Goal: Task Accomplishment & Management: Complete application form

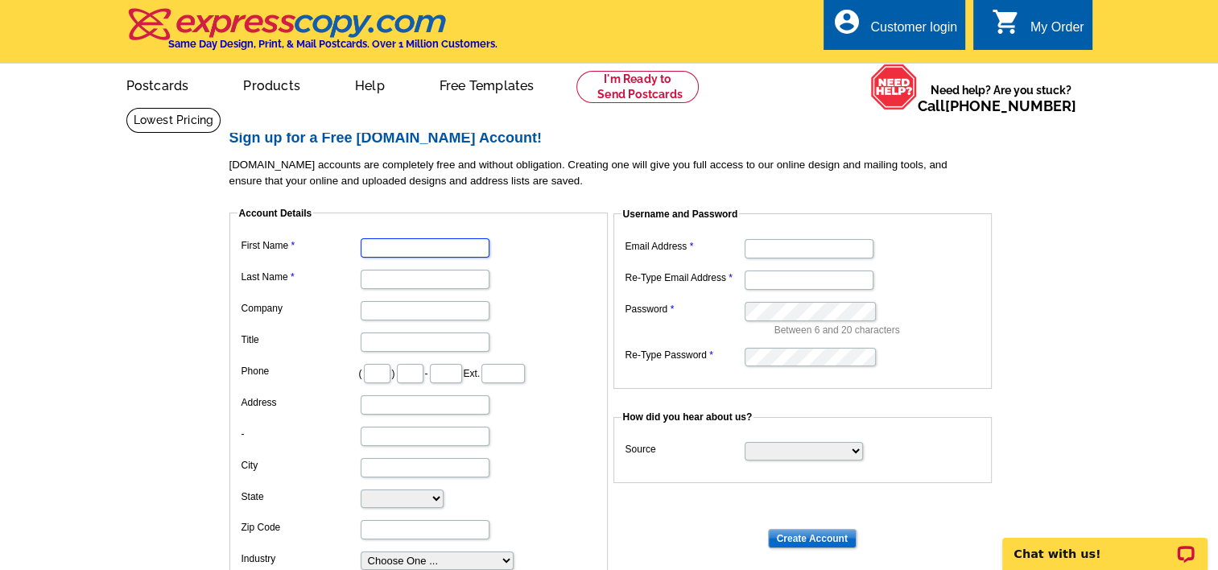
click at [407, 250] on input "First Name" at bounding box center [425, 247] width 129 height 19
type input "[PERSON_NAME]"
click at [381, 279] on input "Last Name" at bounding box center [425, 279] width 129 height 19
type input "Luhrman"
click at [374, 308] on input "Company" at bounding box center [425, 310] width 129 height 19
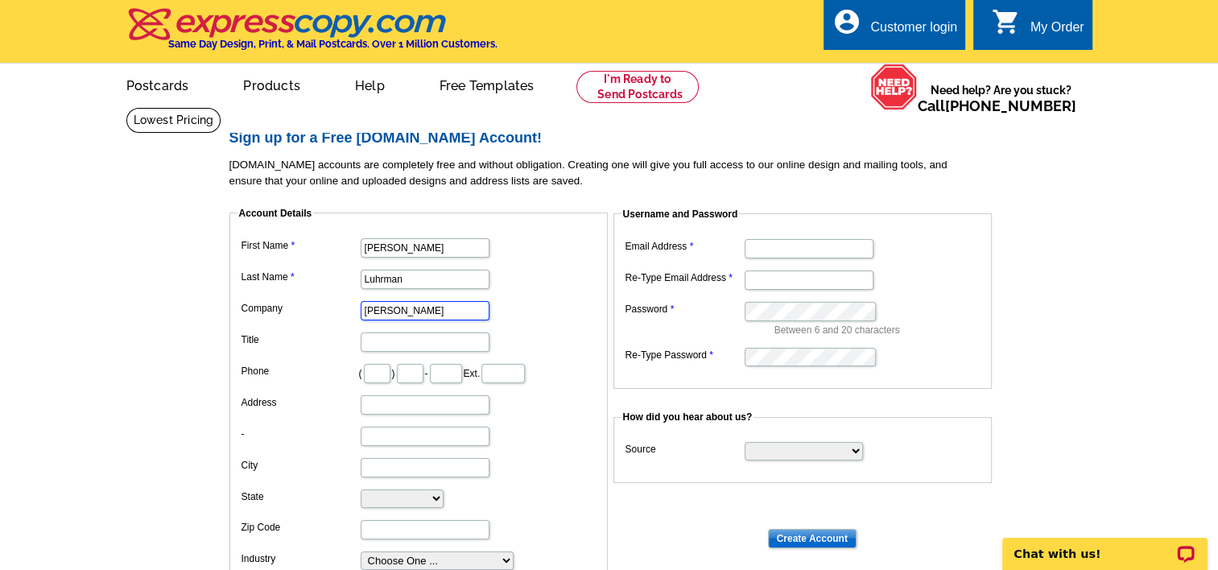
type input "[PERSON_NAME] & [PERSON_NAME]"
type input "Realtor"
click at [380, 374] on input "text" at bounding box center [377, 373] width 27 height 19
type input "443"
type input "655"
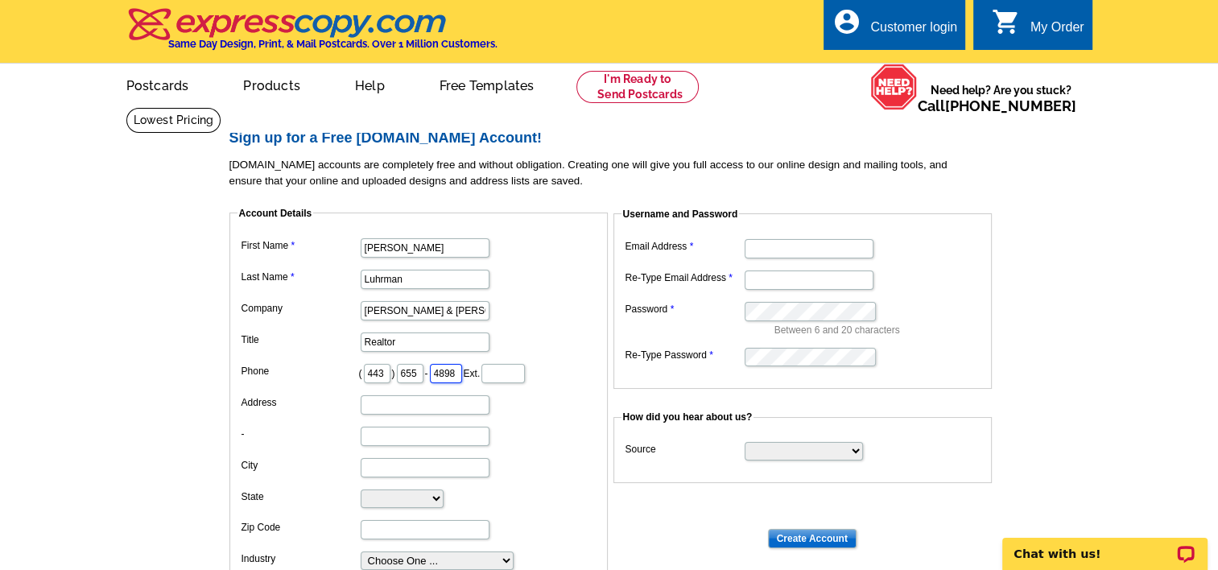
type input "4898"
click at [382, 402] on input "Address" at bounding box center [425, 404] width 129 height 19
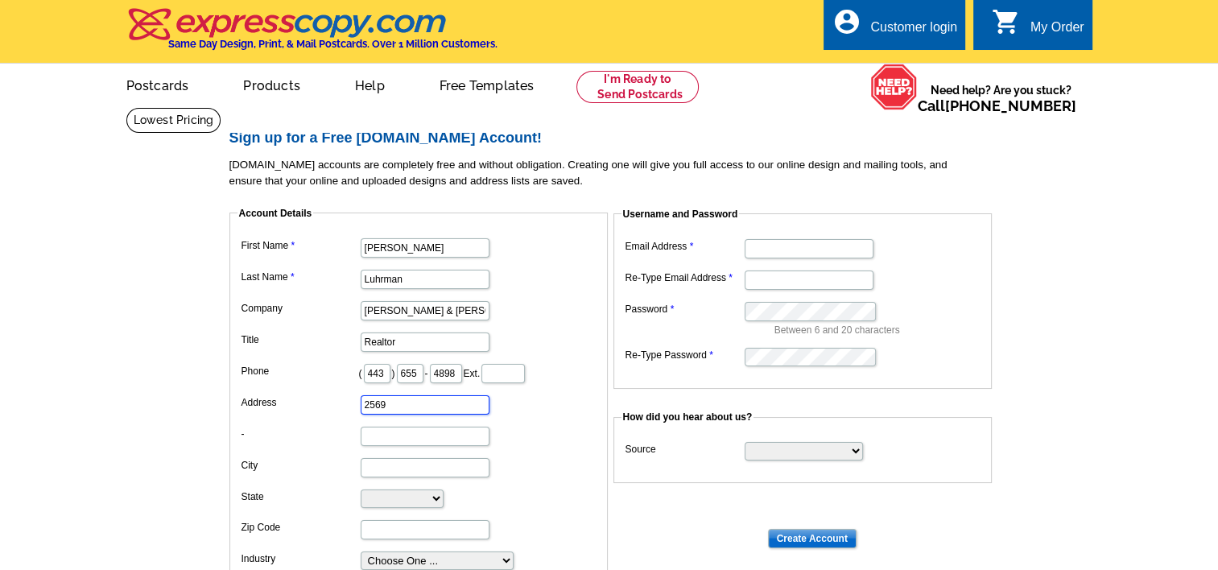
click at [382, 402] on input "2569" at bounding box center [425, 404] width 129 height 19
click at [417, 404] on input "2569" at bounding box center [425, 404] width 129 height 19
type input "[STREET_ADDRESS]"
click at [396, 467] on input "City" at bounding box center [425, 467] width 129 height 19
type input "[GEOGRAPHIC_DATA]"
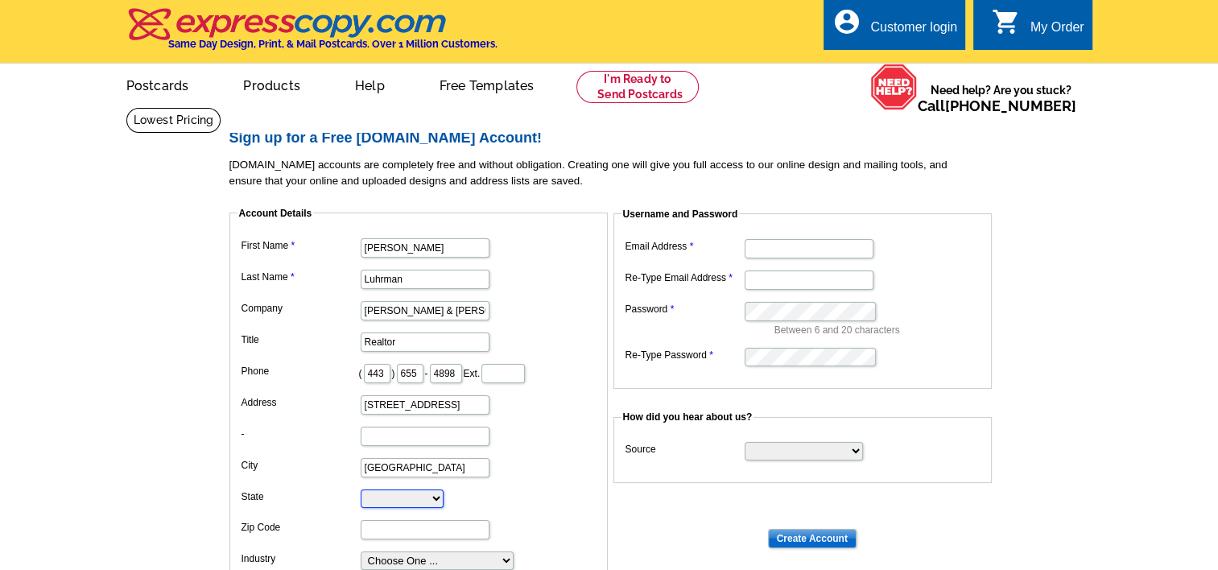
click at [396, 495] on select "[US_STATE] [US_STATE] [US_STATE] [US_STATE] [US_STATE] [US_STATE] [US_STATE] [U…" at bounding box center [402, 499] width 83 height 19
select select "MD"
click at [361, 490] on select "[US_STATE] [US_STATE] [US_STATE] [US_STATE] [US_STATE] [US_STATE] [US_STATE] [U…" at bounding box center [402, 499] width 83 height 19
click at [401, 524] on input "Zip Code" at bounding box center [425, 529] width 129 height 19
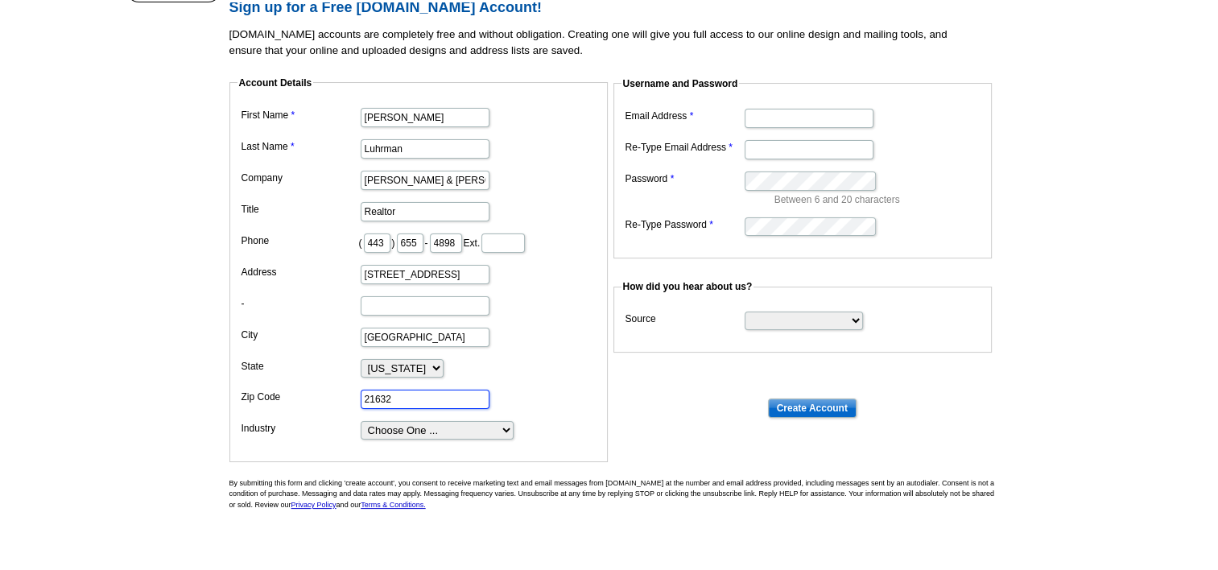
scroll to position [132, 0]
type input "21632"
click at [499, 424] on select "Choose One ... Residential Real Estate Accounting Agriculture Architecture Arts…" at bounding box center [437, 429] width 153 height 19
select select "3"
click at [361, 420] on select "Choose One ... Residential Real Estate Accounting Agriculture Architecture Arts…" at bounding box center [437, 429] width 153 height 19
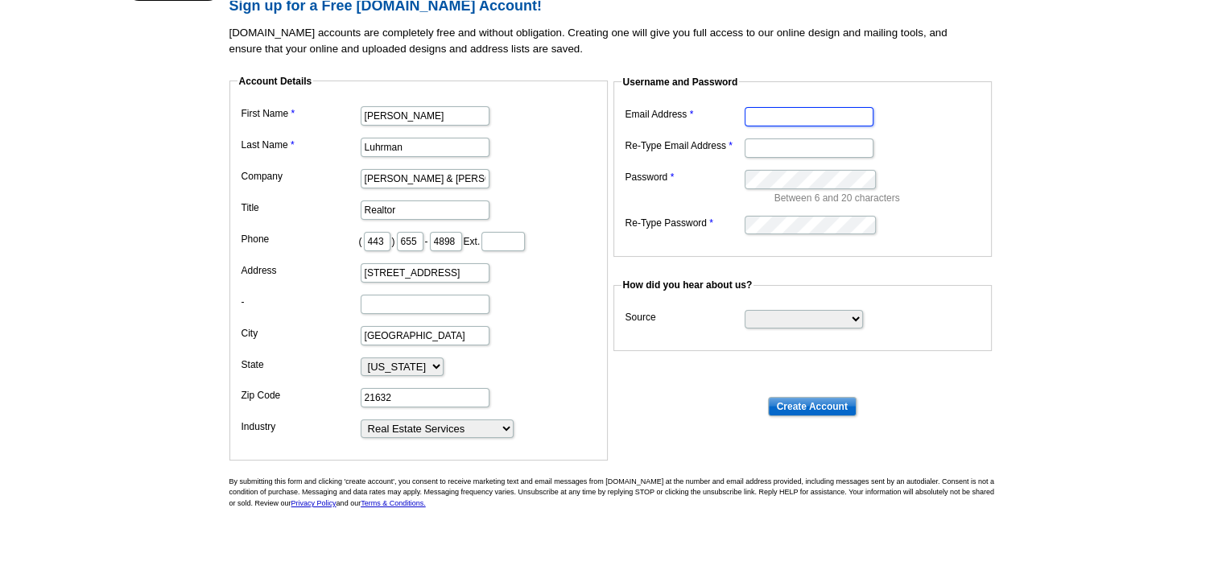
click at [786, 118] on input "Email Address" at bounding box center [809, 116] width 129 height 19
type input "[EMAIL_ADDRESS][DOMAIN_NAME]"
click at [799, 316] on select "Search Engine Television Ad Direct Mail Postcard Email Referred by a friend Oth…" at bounding box center [804, 319] width 118 height 19
select select "other"
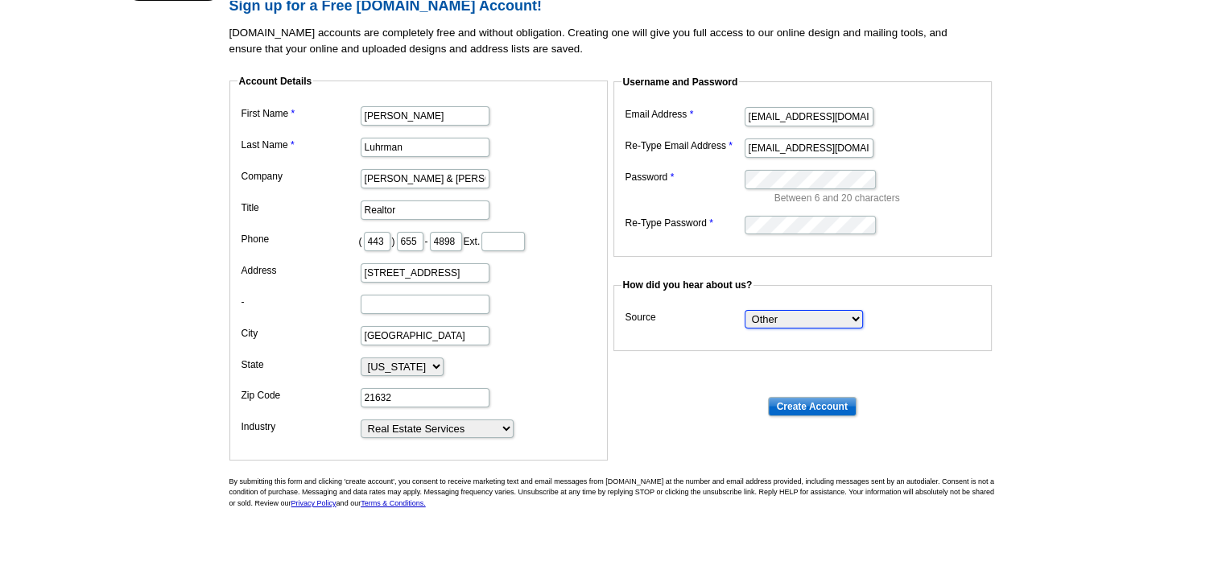
click at [745, 310] on select "Search Engine Television Ad Direct Mail Postcard Email Referred by a friend Oth…" at bounding box center [804, 319] width 118 height 19
click at [805, 403] on input "Create Account" at bounding box center [812, 406] width 89 height 19
